Goal: Navigation & Orientation: Find specific page/section

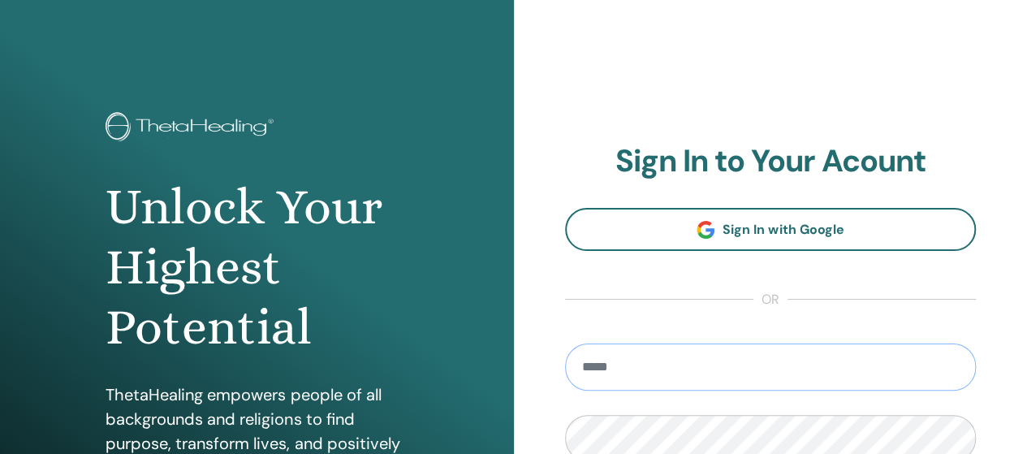
click at [731, 369] on input "email" at bounding box center [771, 366] width 412 height 47
type input "**********"
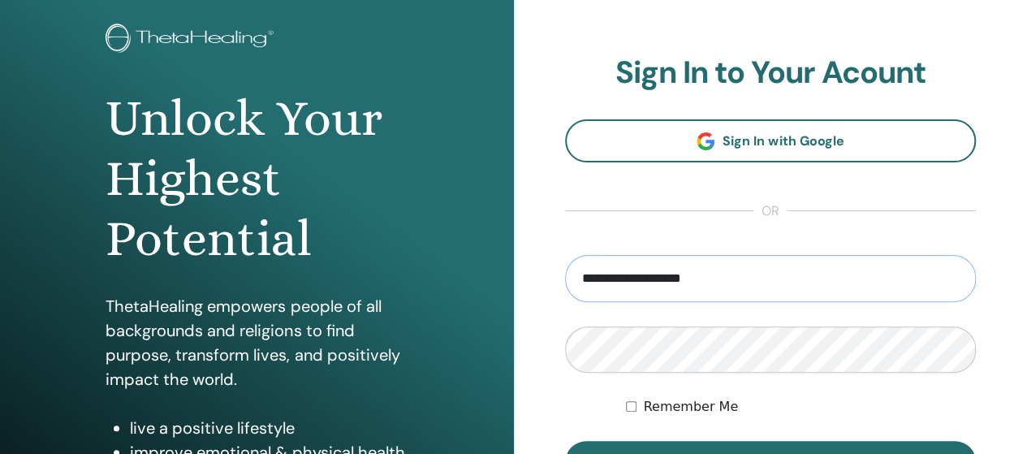
scroll to position [195, 0]
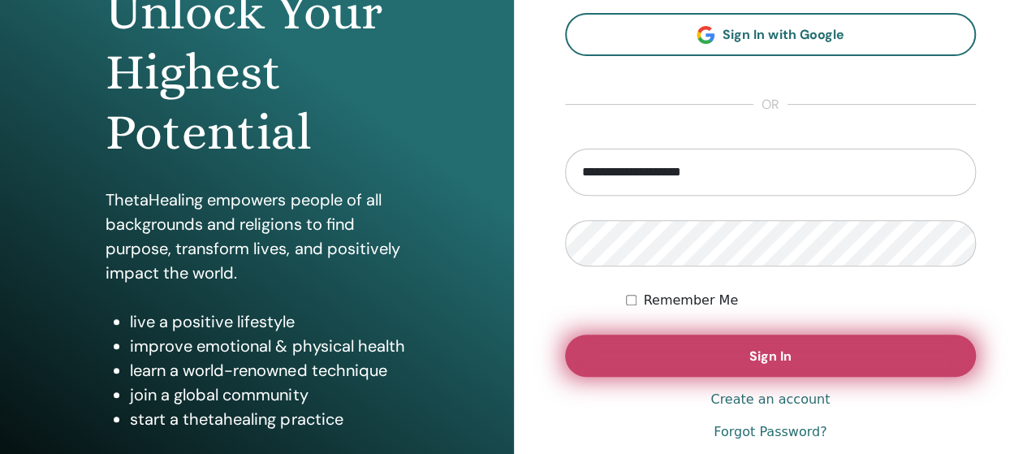
click at [749, 351] on span "Sign In" at bounding box center [770, 355] width 42 height 17
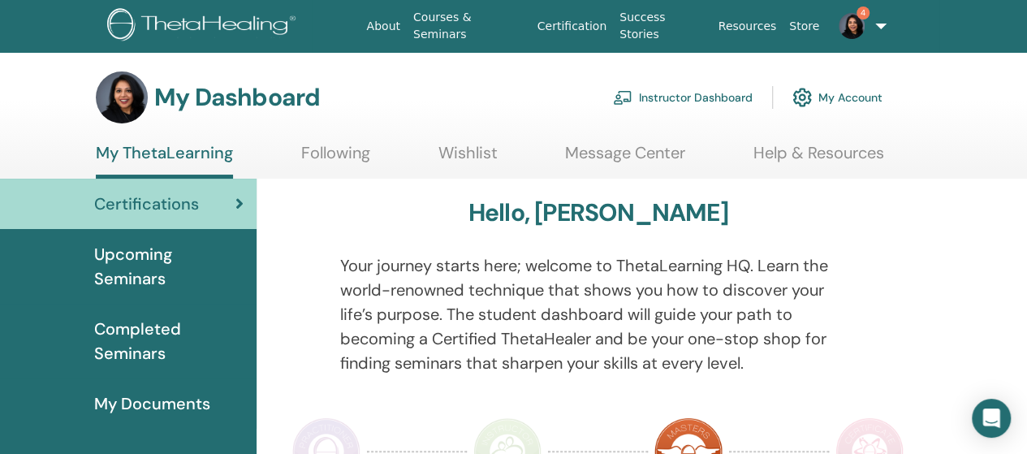
click at [864, 38] on link "4" at bounding box center [857, 26] width 65 height 52
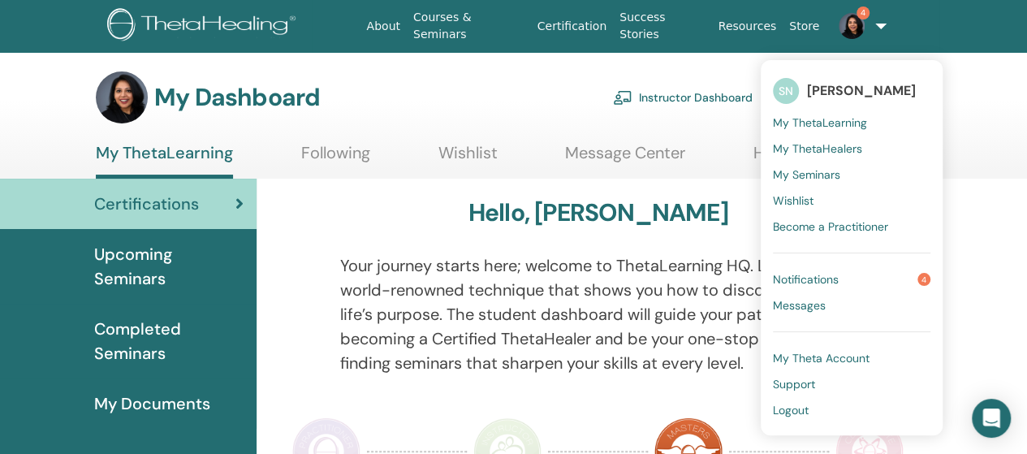
click at [821, 285] on span "Notifications" at bounding box center [806, 279] width 66 height 15
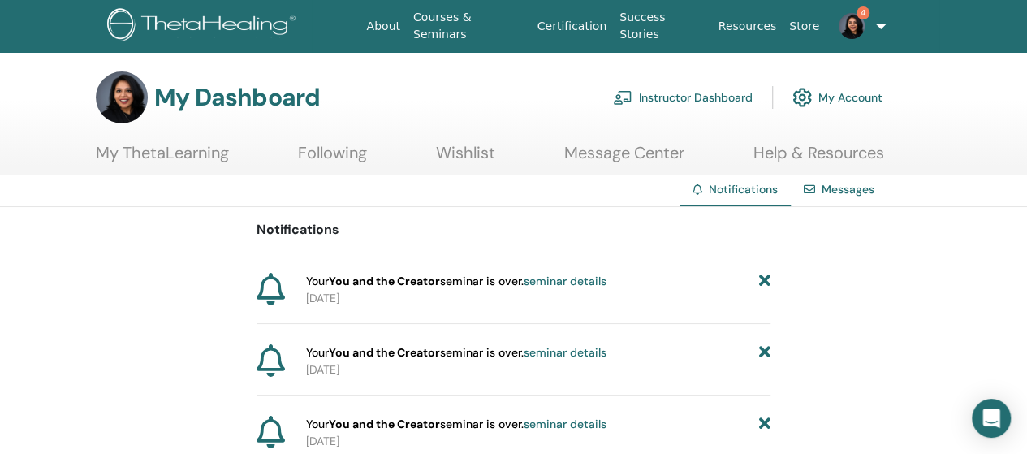
click at [701, 92] on link "Instructor Dashboard" at bounding box center [683, 98] width 140 height 36
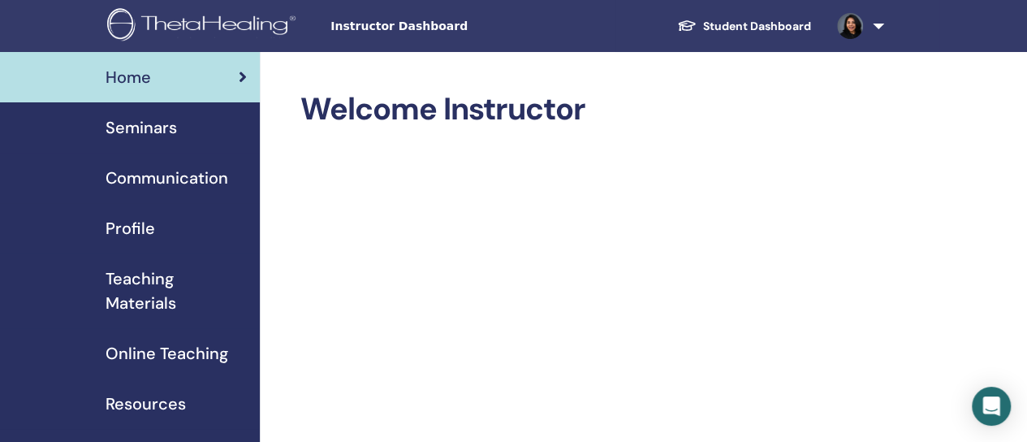
click at [142, 136] on span "Seminars" at bounding box center [141, 127] width 71 height 24
